Goal: Entertainment & Leisure: Consume media (video, audio)

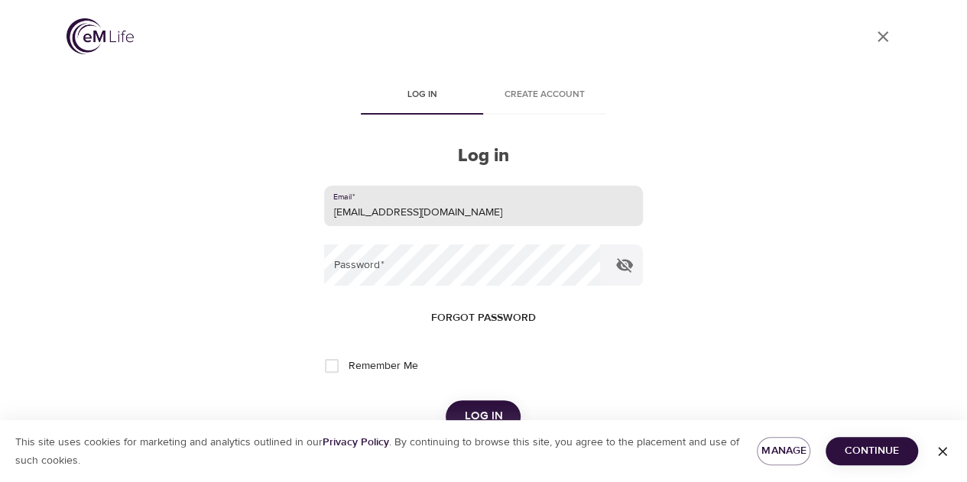
type input "jdamaris@intactinsurance.com"
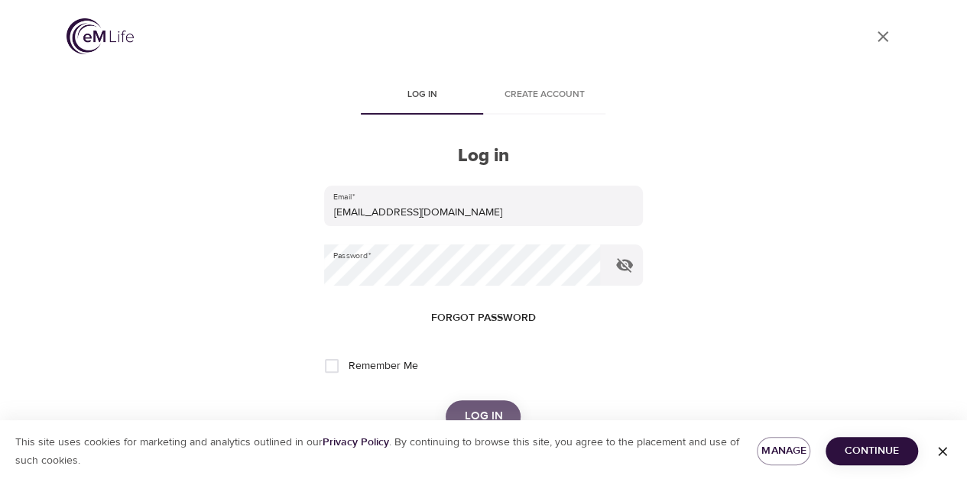
click at [470, 407] on span "Log in" at bounding box center [483, 416] width 38 height 20
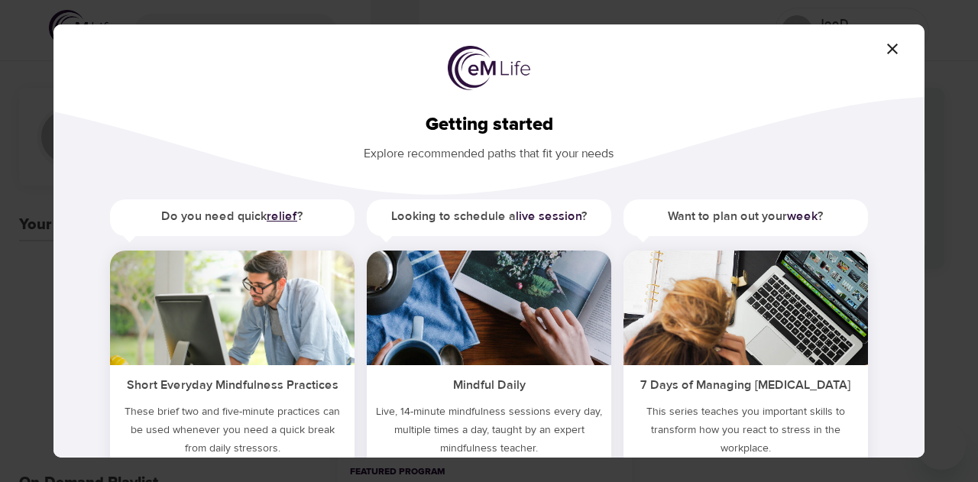
click at [271, 210] on b "relief" at bounding box center [282, 216] width 31 height 15
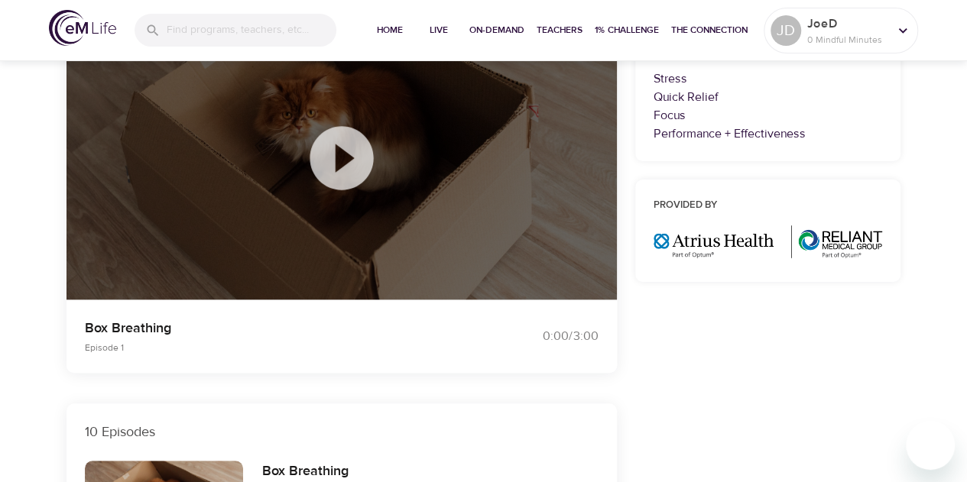
scroll to position [176, 0]
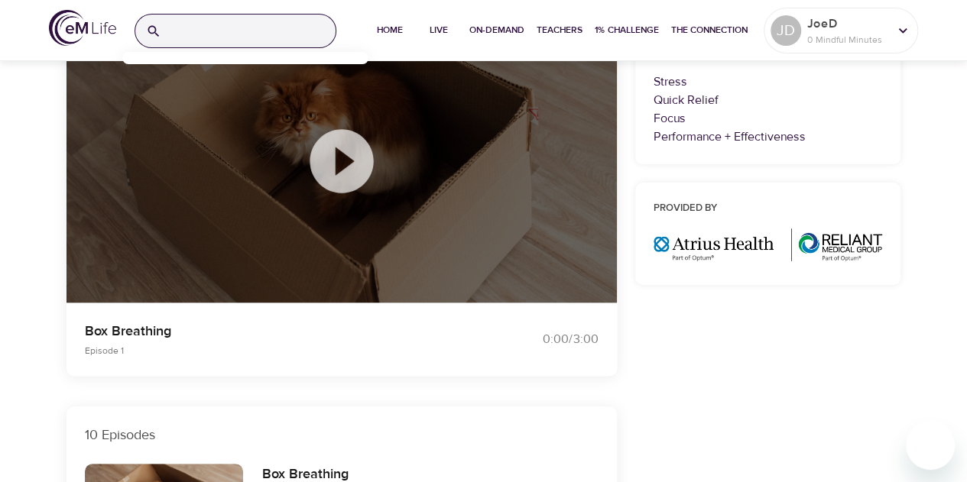
click at [257, 33] on input "search" at bounding box center [251, 31] width 168 height 33
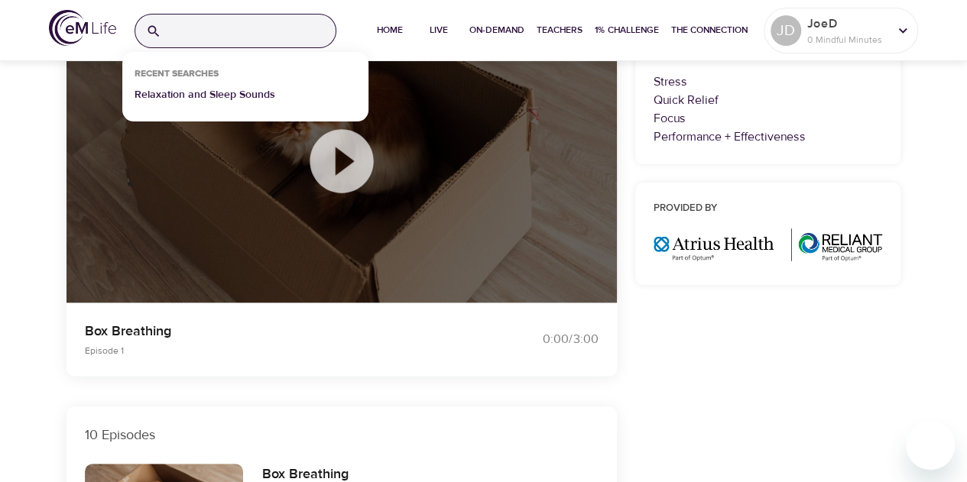
click at [233, 88] on p "Relaxation and Sleep Sounds" at bounding box center [204, 98] width 141 height 22
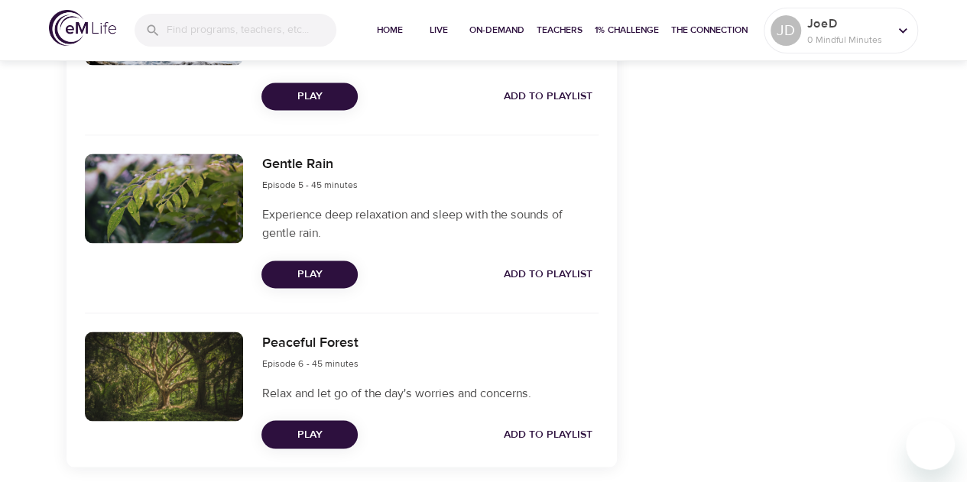
scroll to position [1151, 0]
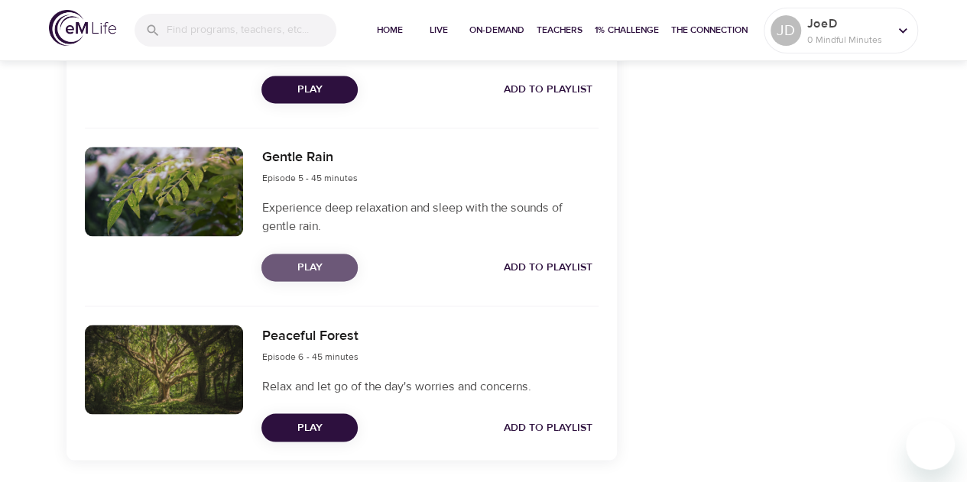
click at [310, 277] on span "Play" at bounding box center [310, 267] width 72 height 19
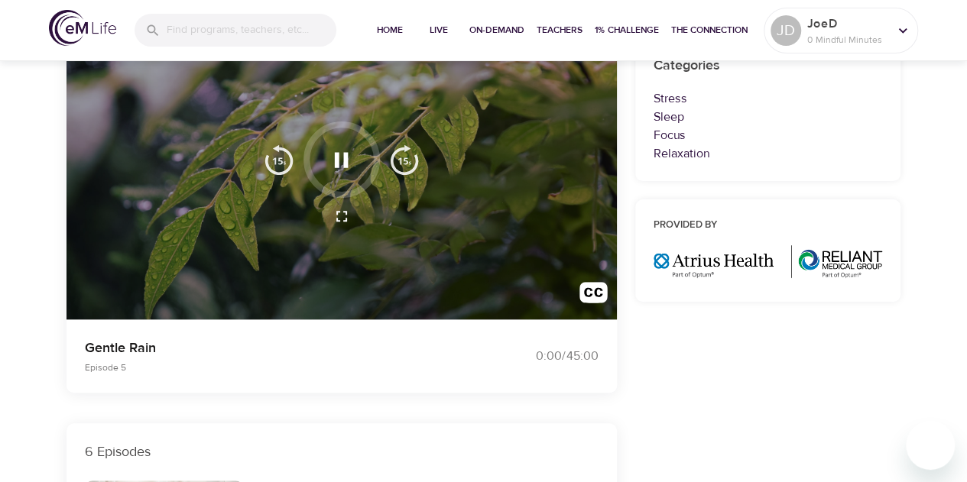
scroll to position [161, 0]
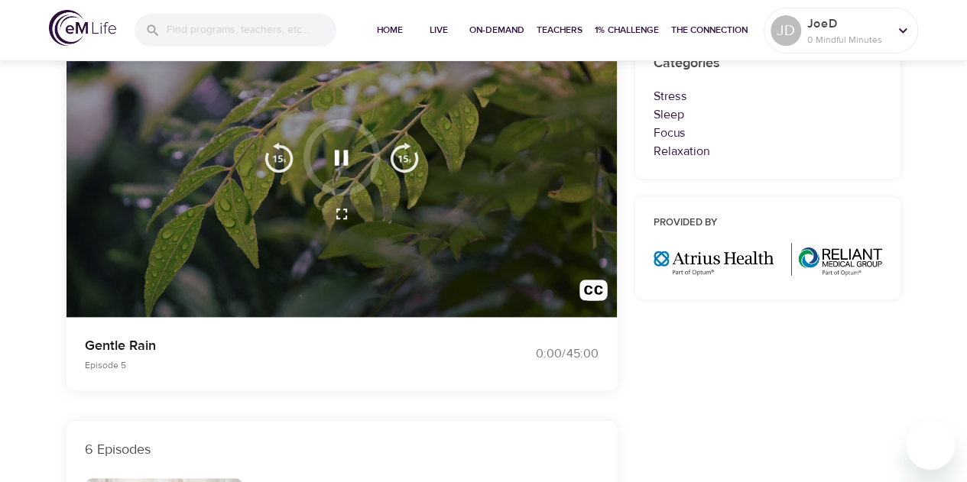
click at [343, 158] on icon "button" at bounding box center [342, 157] width 14 height 15
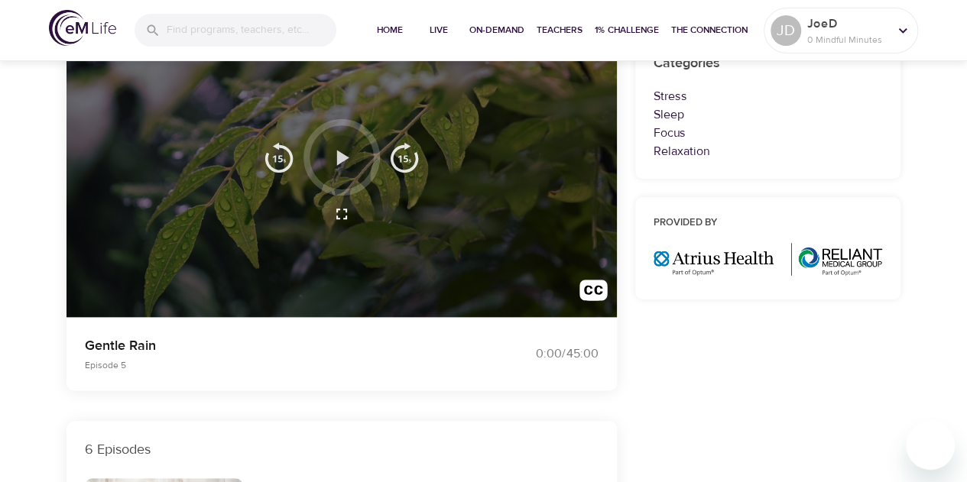
click at [341, 155] on icon "button" at bounding box center [343, 157] width 12 height 15
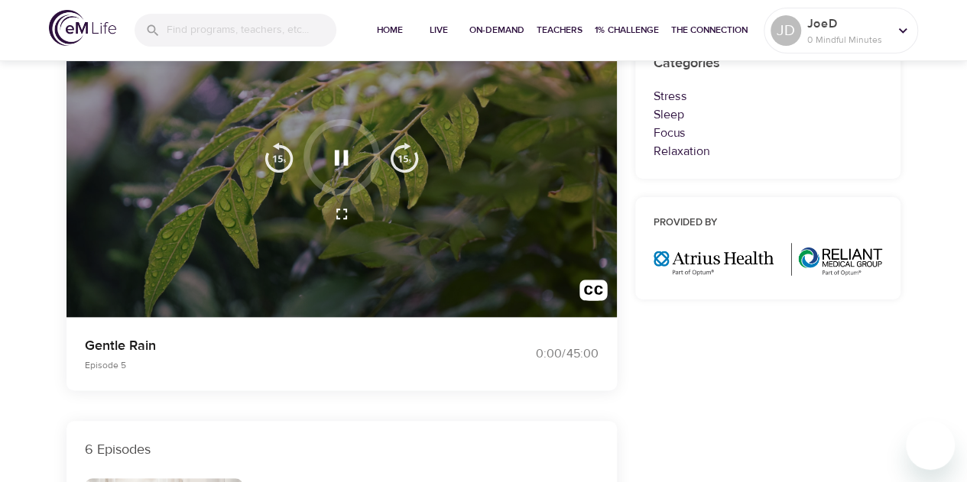
click at [782, 149] on p "Relaxation" at bounding box center [767, 151] width 229 height 18
click at [792, 135] on p "Focus" at bounding box center [767, 133] width 229 height 18
click at [391, 157] on img "button" at bounding box center [404, 157] width 31 height 31
click at [339, 155] on icon "button" at bounding box center [341, 157] width 27 height 27
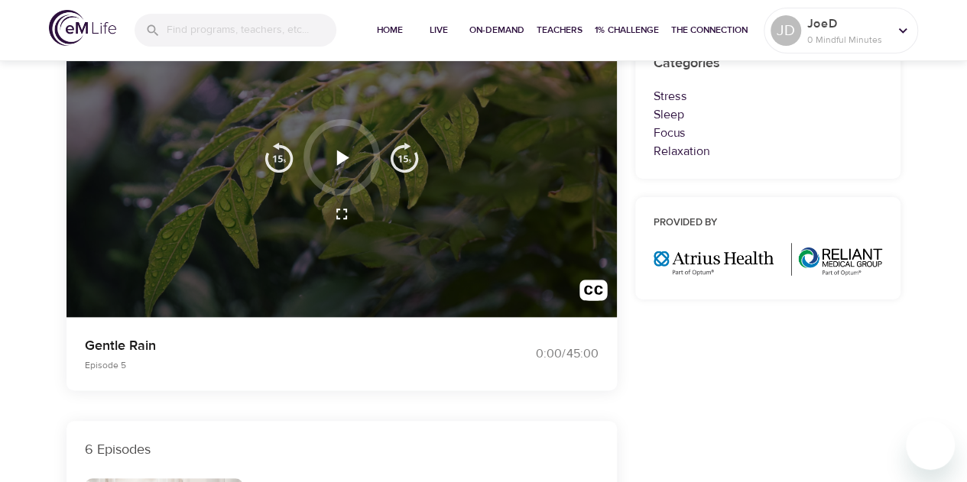
click at [342, 154] on icon "button" at bounding box center [343, 157] width 12 height 15
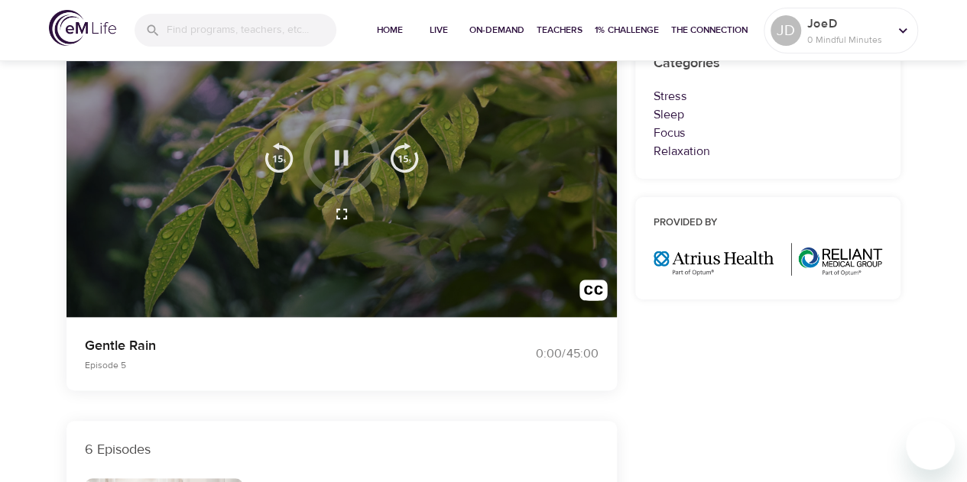
click at [342, 154] on icon "button" at bounding box center [341, 157] width 27 height 27
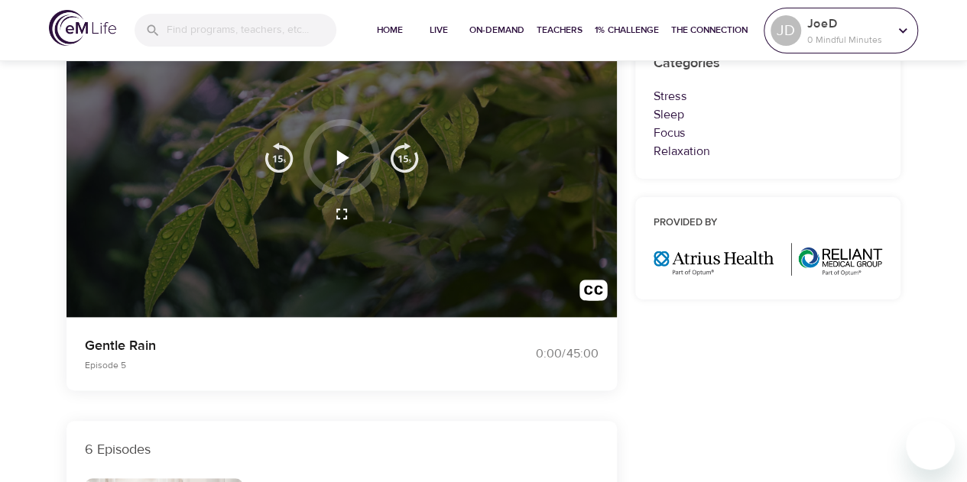
click at [902, 33] on icon at bounding box center [902, 30] width 17 height 17
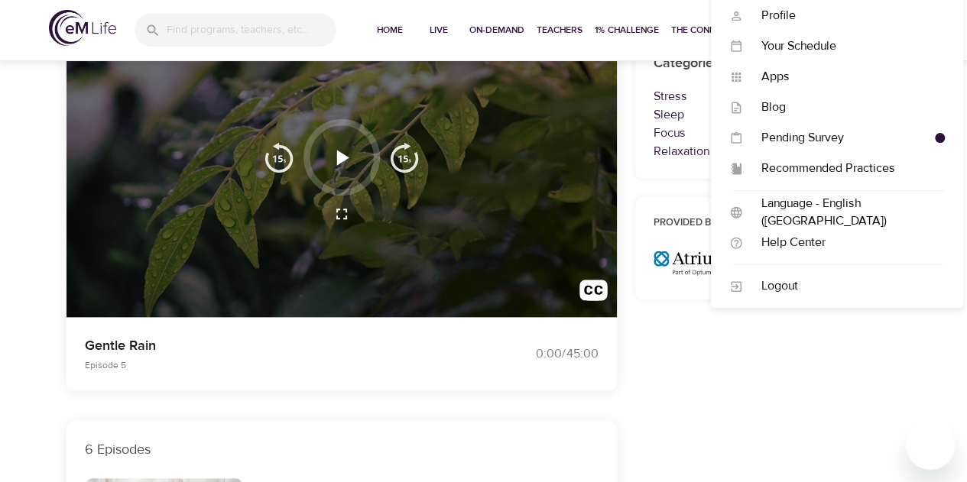
click at [902, 33] on div "Your Schedule Your Schedule" at bounding box center [837, 46] width 252 height 31
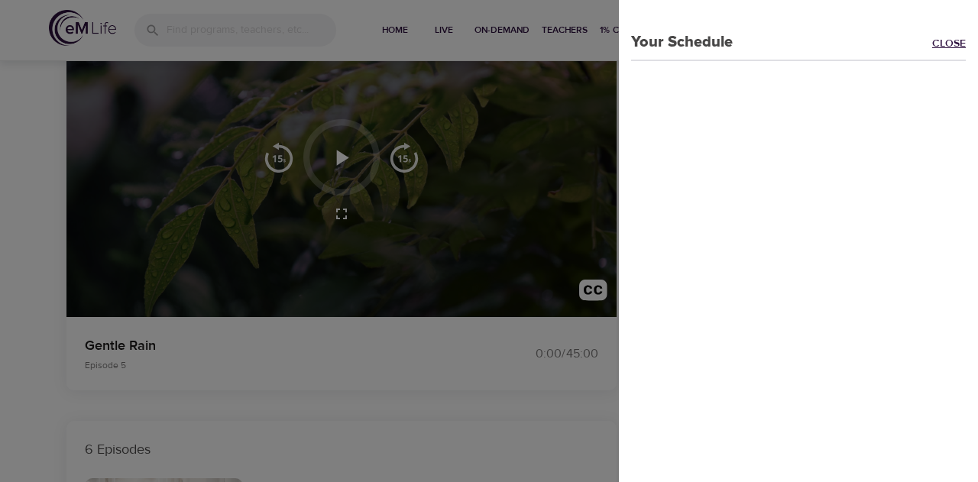
click at [932, 44] on link "Close" at bounding box center [955, 45] width 46 height 18
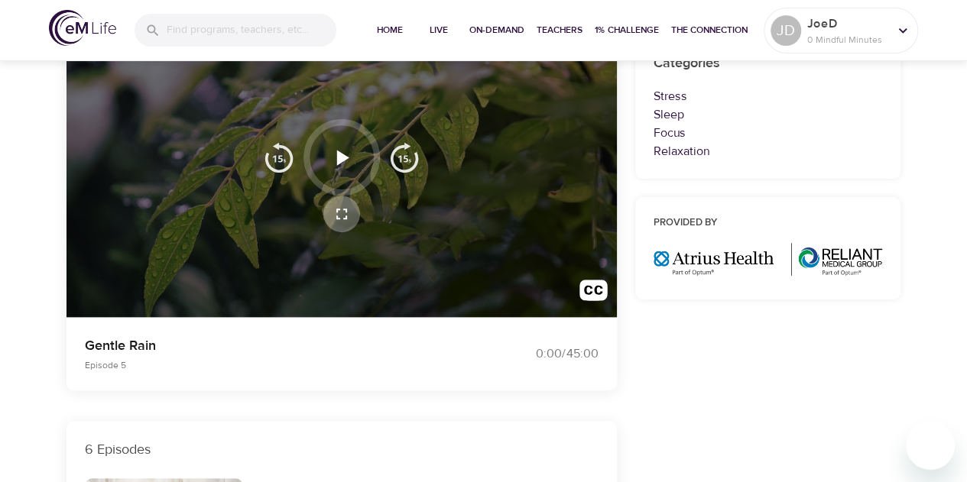
click at [341, 216] on icon "button" at bounding box center [341, 214] width 18 height 18
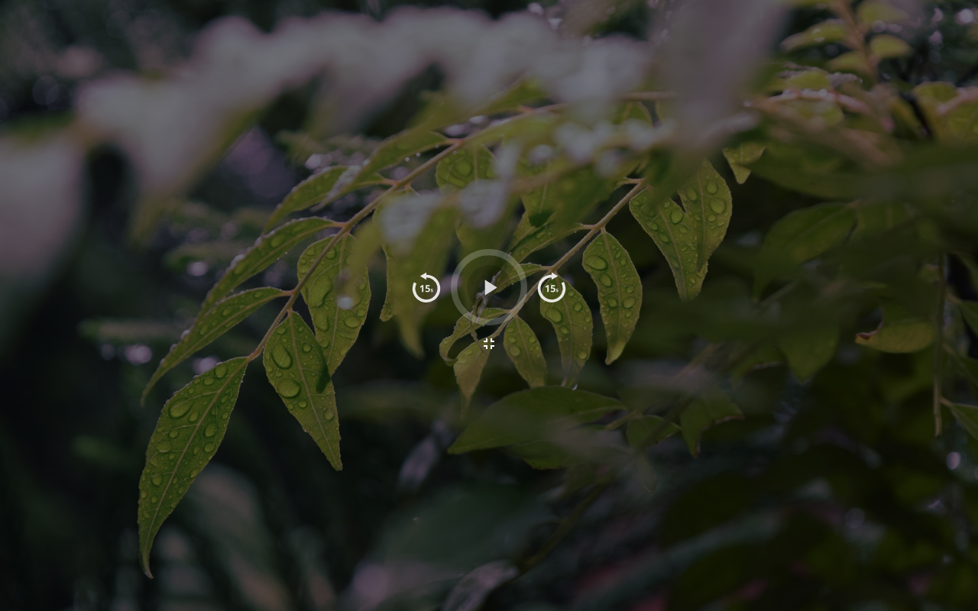
click at [492, 280] on icon "button" at bounding box center [489, 287] width 27 height 27
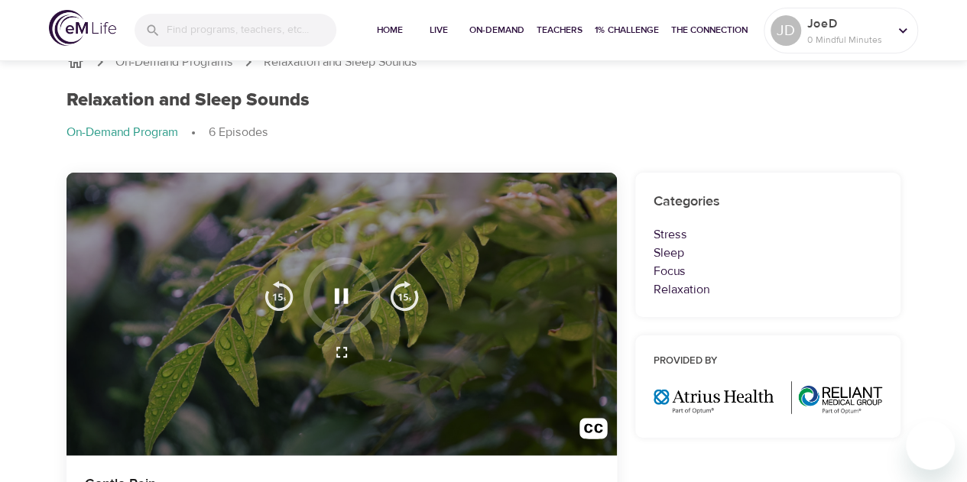
scroll to position [0, 0]
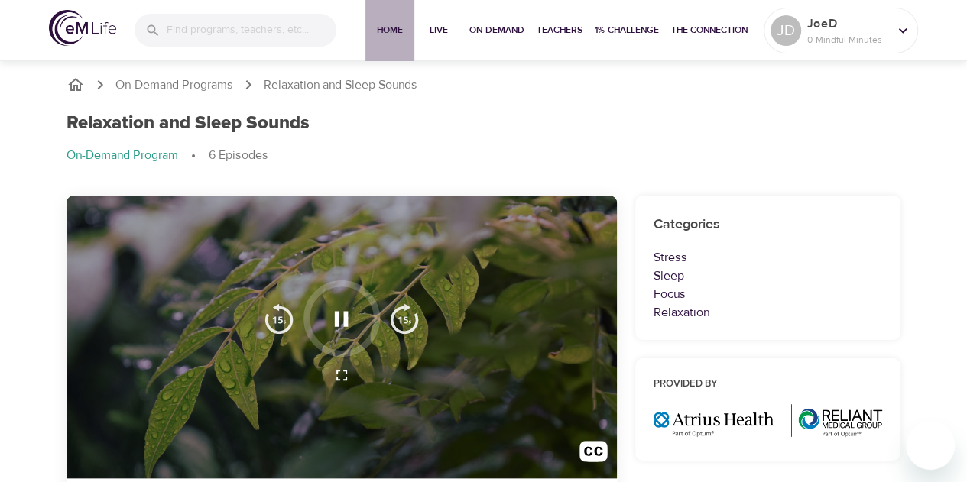
click at [387, 25] on span "Home" at bounding box center [389, 30] width 37 height 16
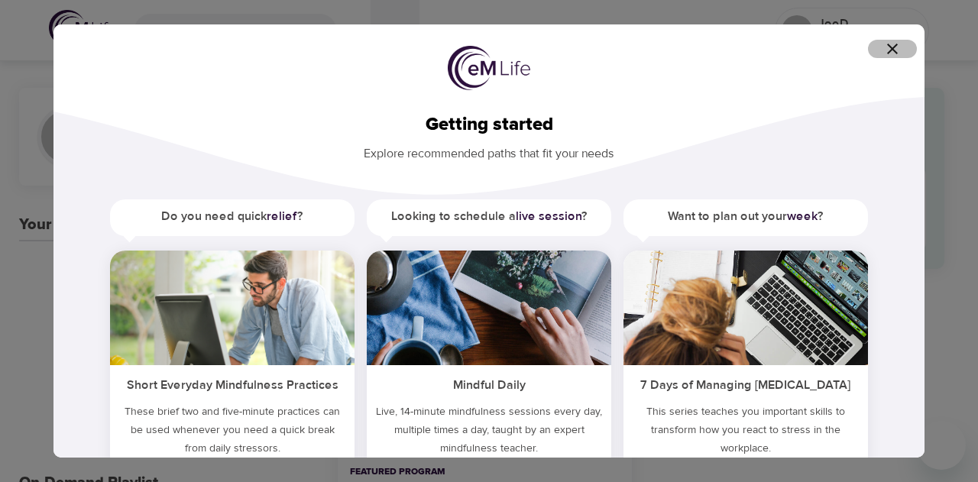
click at [888, 48] on icon "button" at bounding box center [892, 49] width 18 height 18
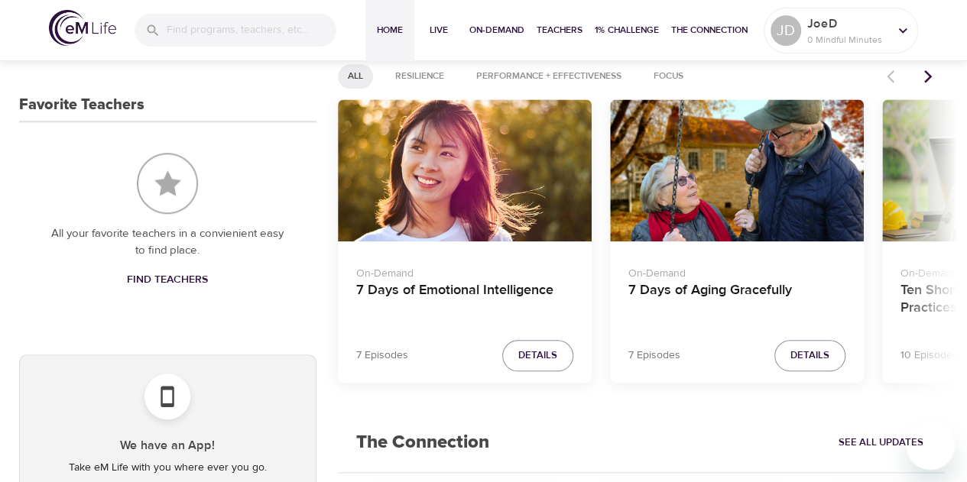
scroll to position [634, 0]
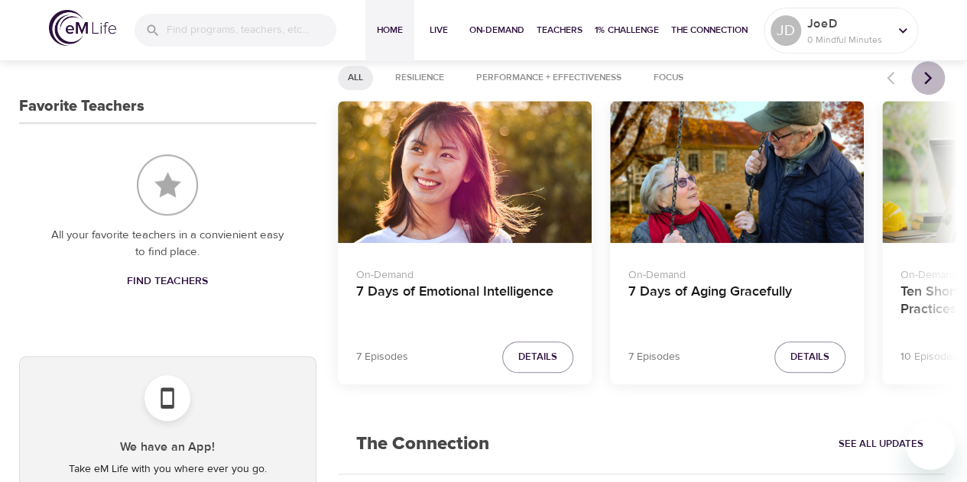
click at [926, 71] on icon "Next items" at bounding box center [927, 77] width 15 height 15
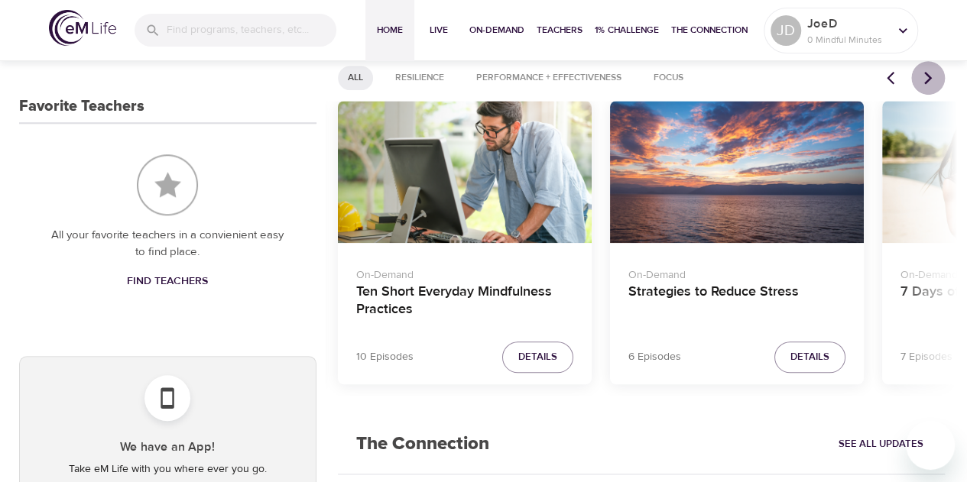
click at [925, 72] on icon "Next items" at bounding box center [928, 77] width 8 height 13
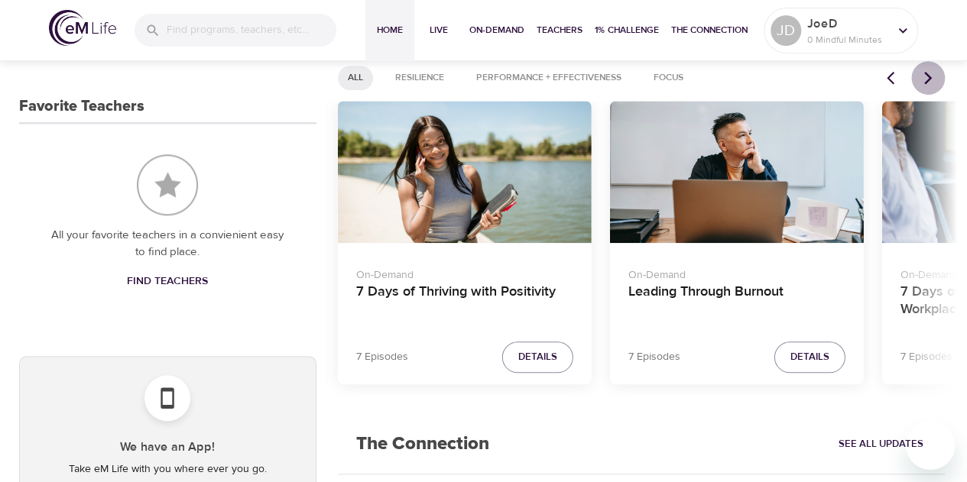
click at [925, 72] on icon "Next items" at bounding box center [928, 77] width 8 height 13
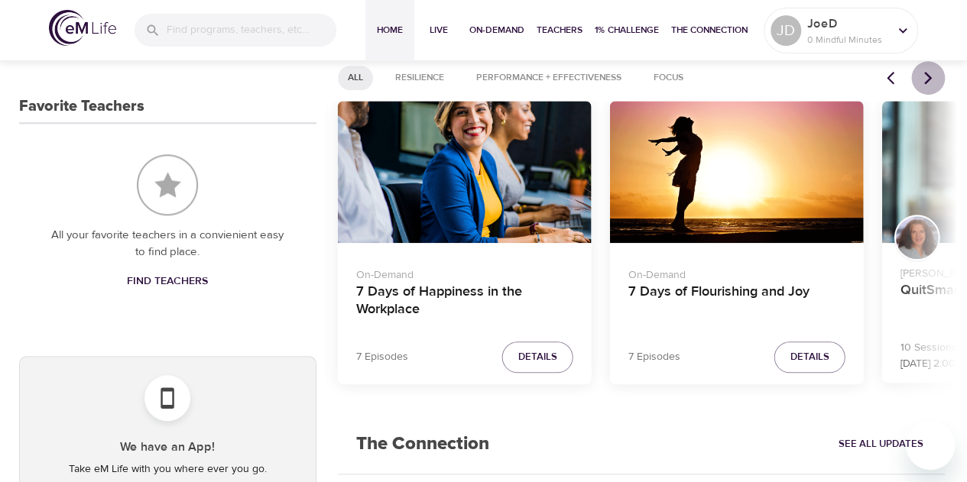
click at [925, 72] on icon "Next items" at bounding box center [928, 77] width 8 height 13
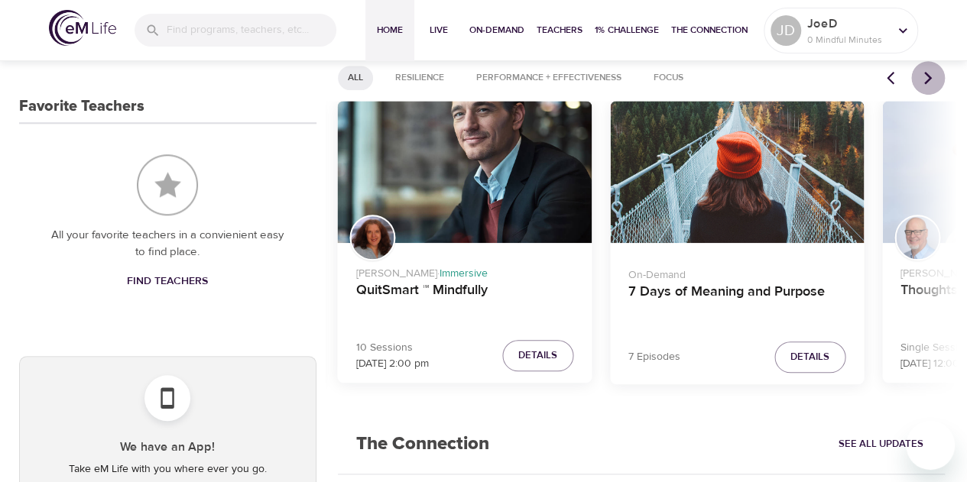
click at [925, 72] on icon "Next items" at bounding box center [928, 77] width 8 height 13
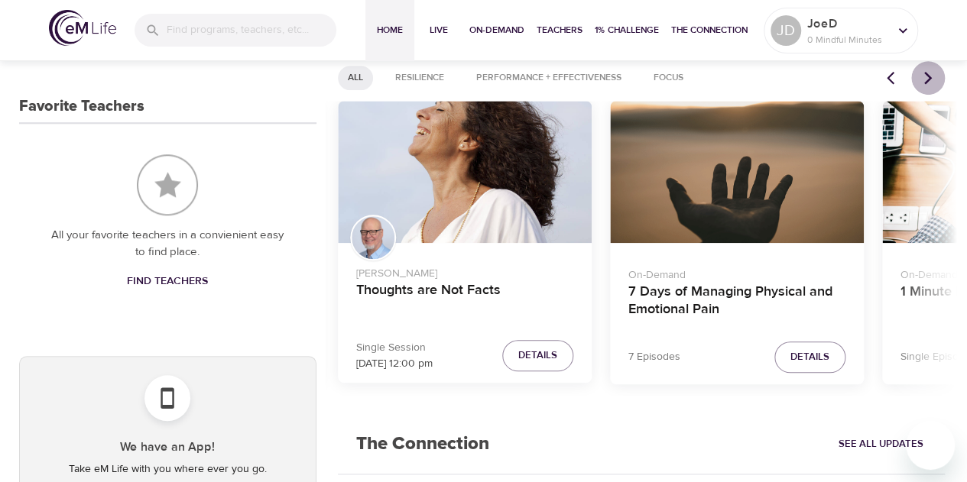
click at [925, 72] on icon "Next items" at bounding box center [928, 77] width 8 height 13
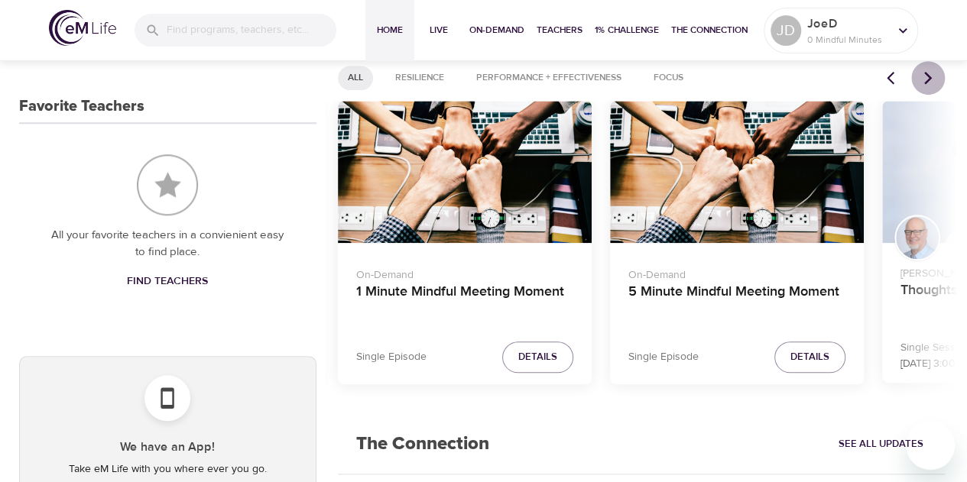
click at [925, 72] on icon "Next items" at bounding box center [928, 77] width 8 height 13
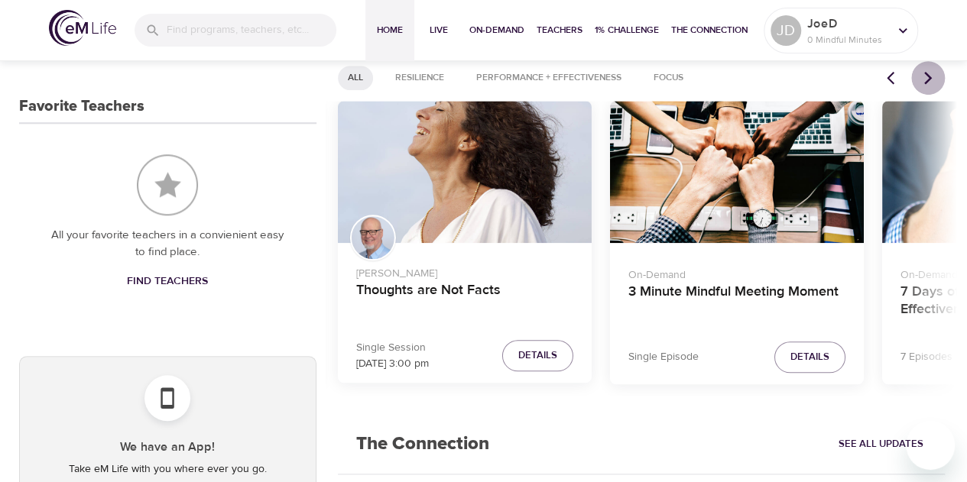
click at [925, 72] on icon "Next items" at bounding box center [928, 77] width 8 height 13
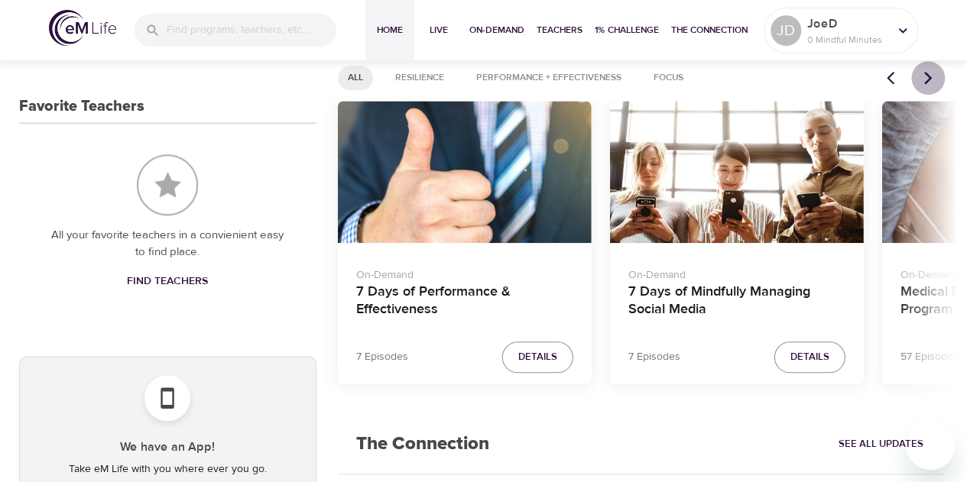
click at [925, 72] on icon "Next items" at bounding box center [928, 77] width 8 height 13
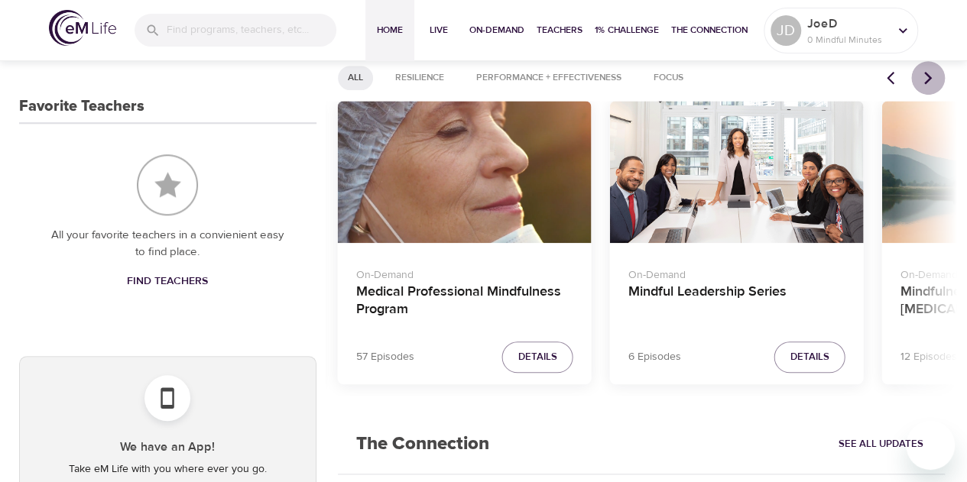
click at [925, 72] on icon "Next items" at bounding box center [928, 77] width 8 height 13
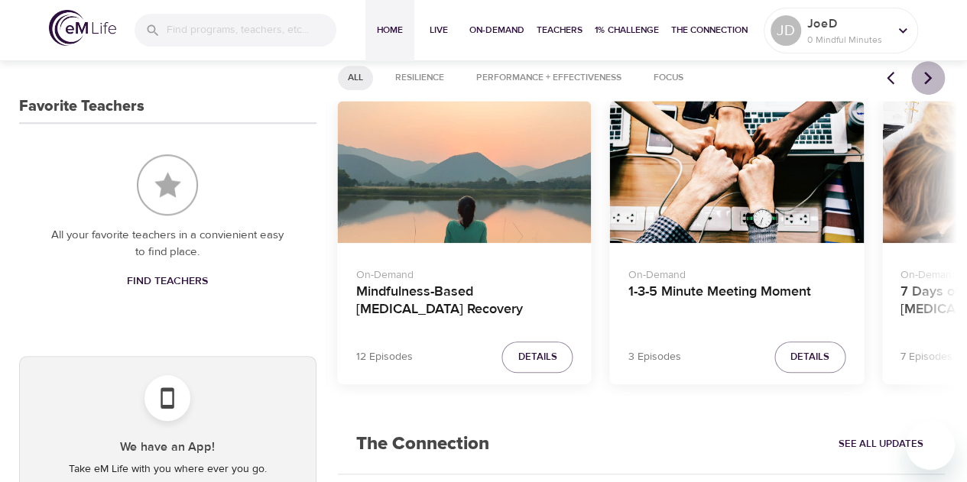
click at [925, 72] on icon "Next items" at bounding box center [928, 77] width 8 height 13
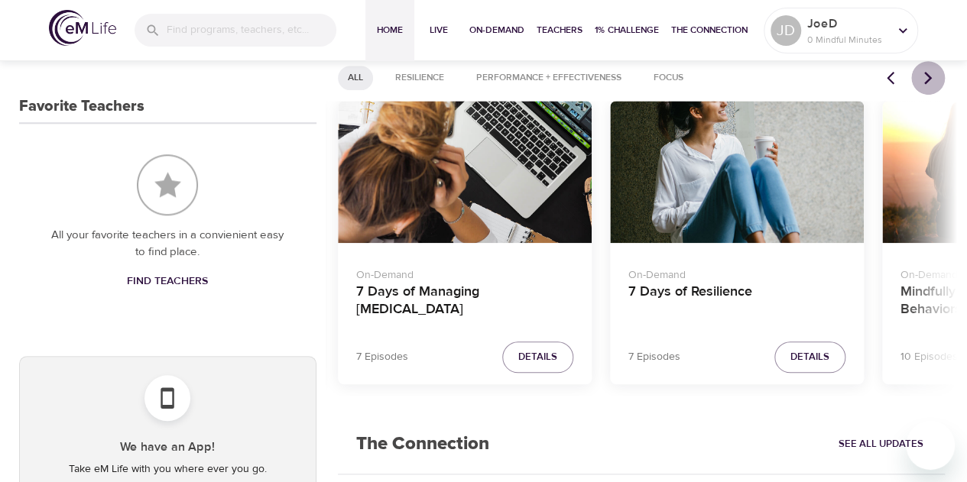
click at [925, 72] on icon "Next items" at bounding box center [928, 77] width 8 height 13
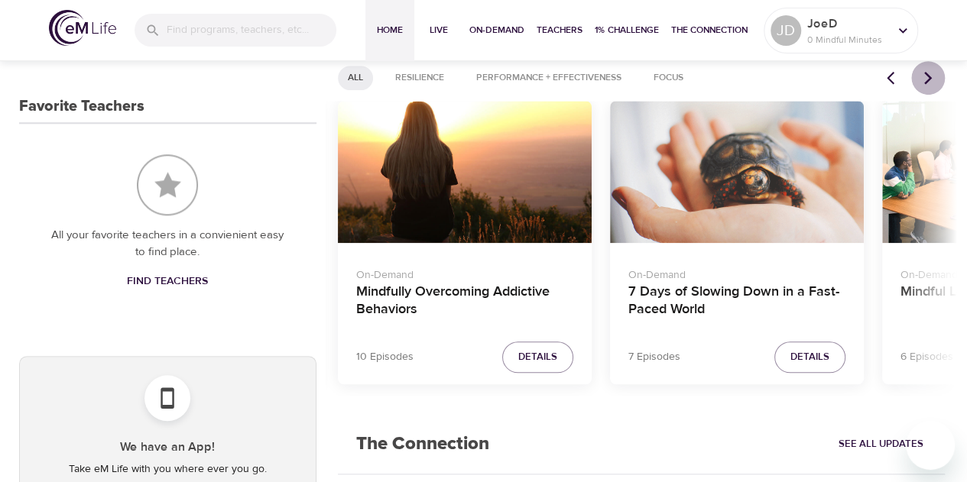
click at [925, 72] on icon "Next items" at bounding box center [928, 77] width 8 height 13
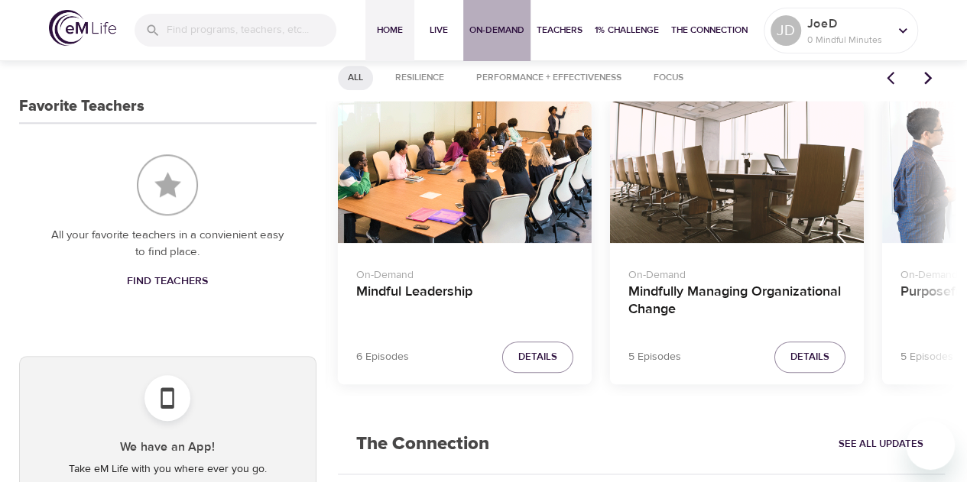
click at [491, 29] on span "On-Demand" at bounding box center [496, 30] width 55 height 16
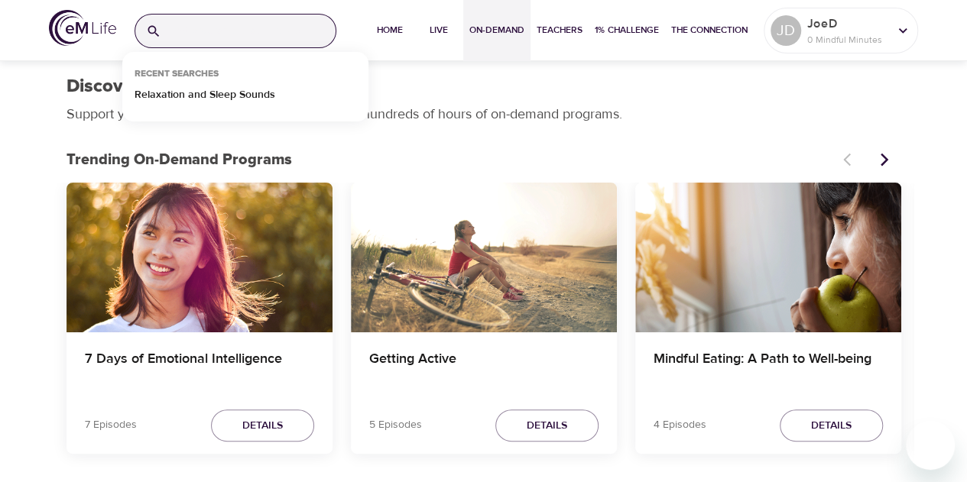
click at [214, 32] on input "search" at bounding box center [251, 31] width 168 height 33
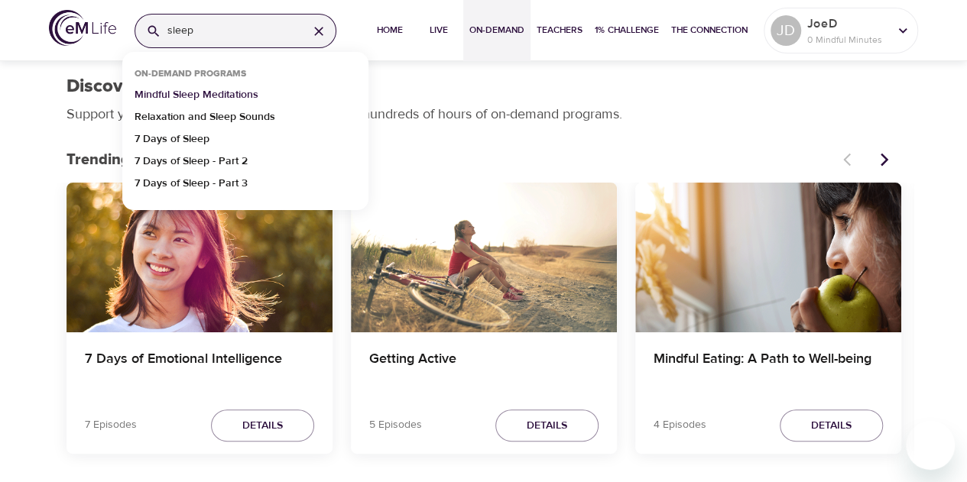
type input "sleep"
click at [189, 95] on p "Mindful Sleep Meditations" at bounding box center [196, 98] width 124 height 22
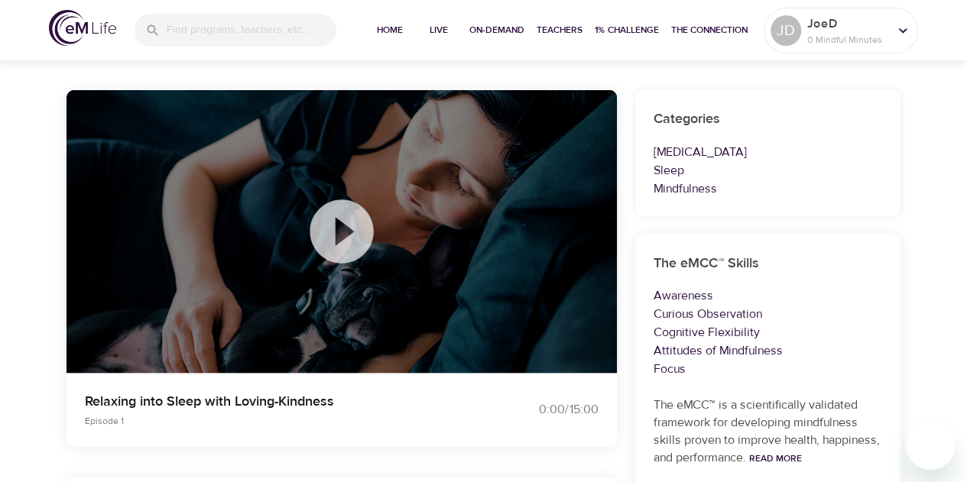
scroll to position [92, 0]
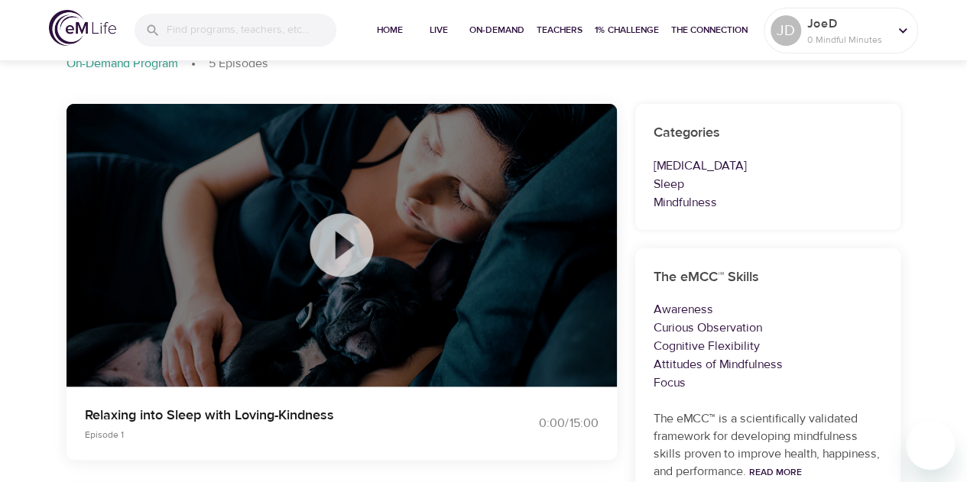
click at [894, 138] on div "Categories COVID-19 Sleep Mindfulness" at bounding box center [768, 167] width 266 height 126
click at [335, 235] on icon at bounding box center [341, 245] width 76 height 76
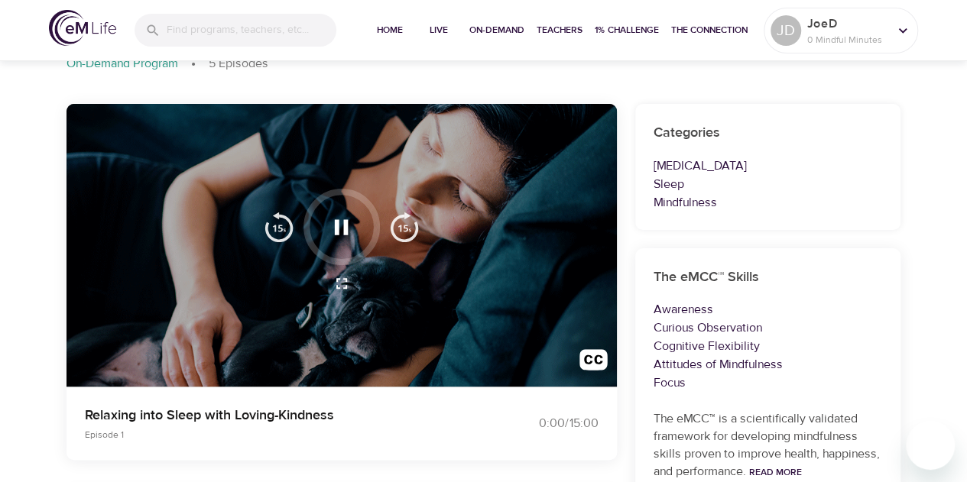
scroll to position [0, 0]
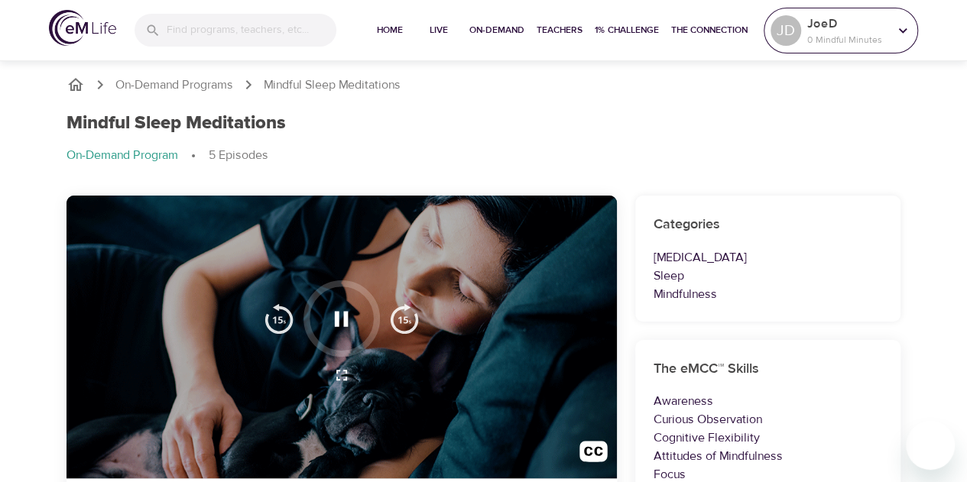
click at [904, 30] on icon at bounding box center [903, 30] width 8 height 5
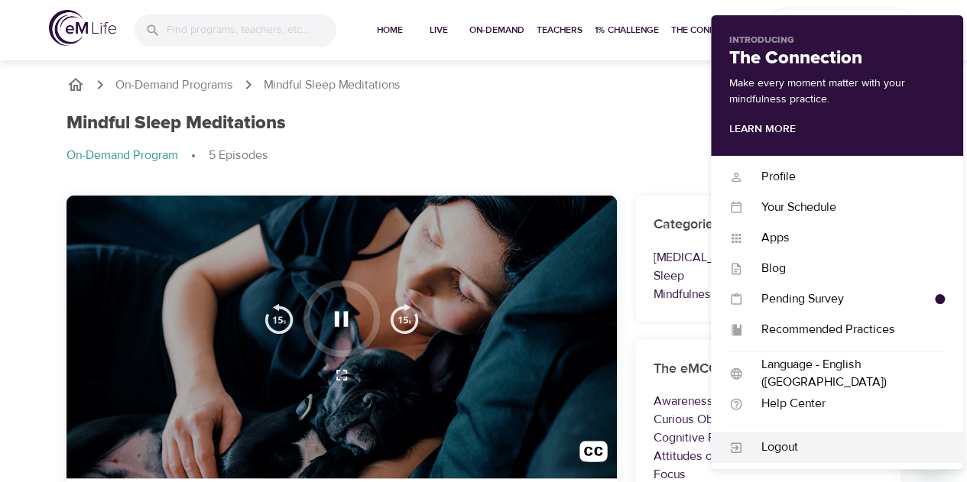
click at [785, 442] on div "Logout" at bounding box center [844, 448] width 202 height 18
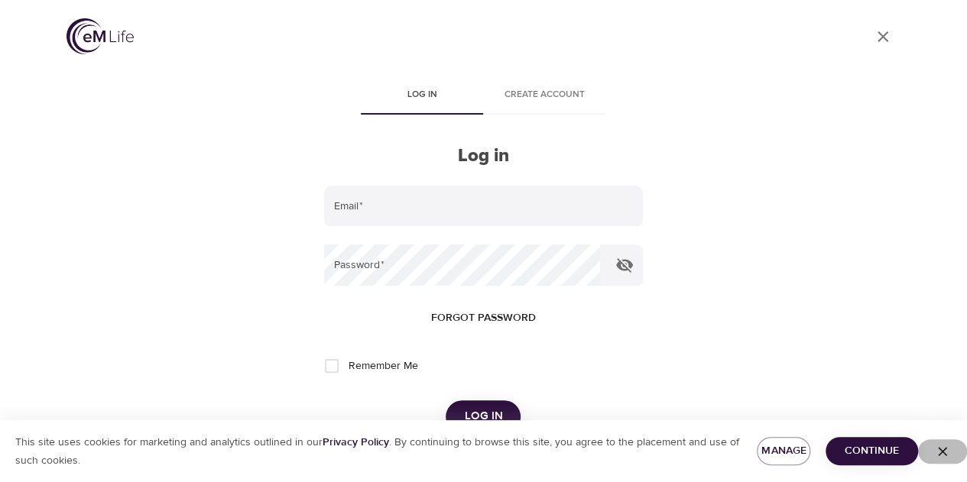
click at [943, 450] on icon "button" at bounding box center [942, 451] width 9 height 9
